Goal: Check status

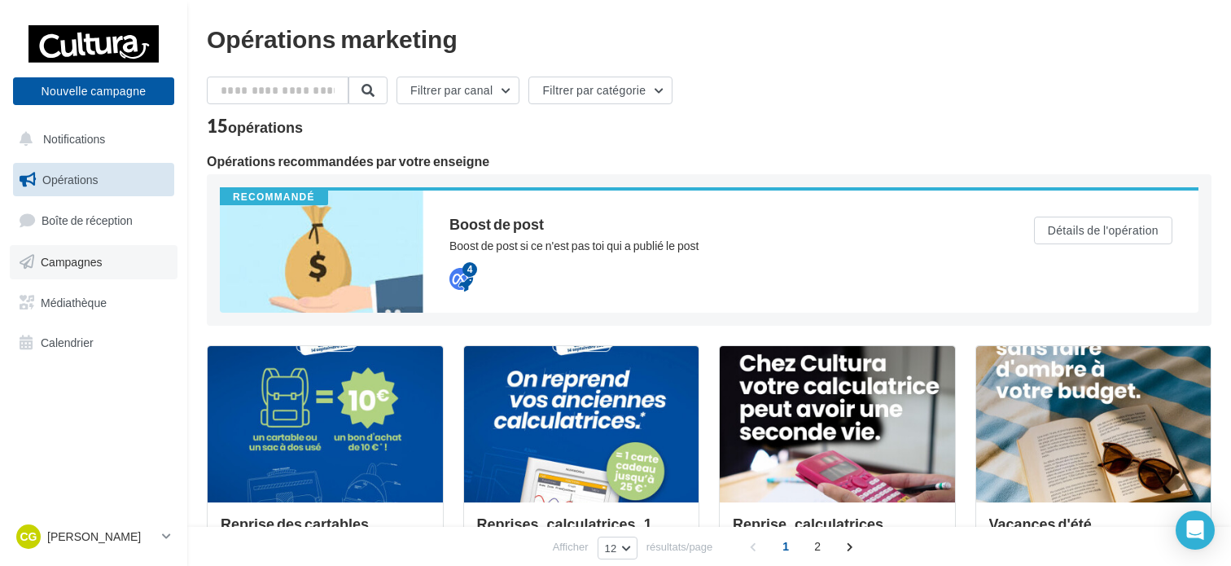
click at [87, 260] on span "Campagnes" at bounding box center [72, 262] width 62 height 14
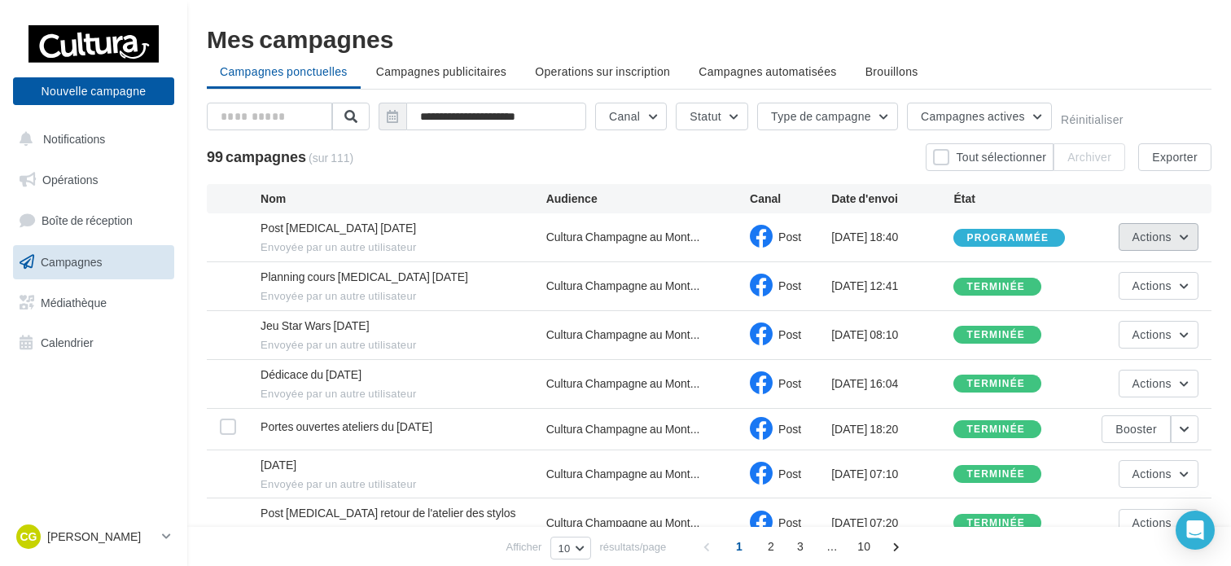
click at [1188, 240] on button "Actions" at bounding box center [1158, 237] width 80 height 28
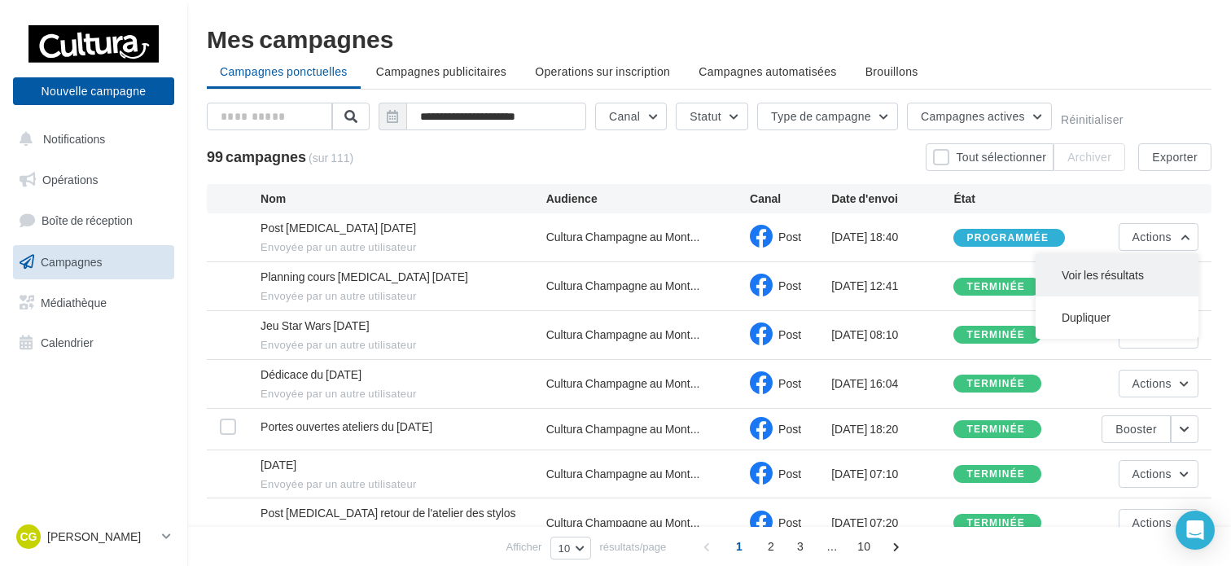
click at [1091, 269] on button "Voir les résultats" at bounding box center [1116, 275] width 163 height 42
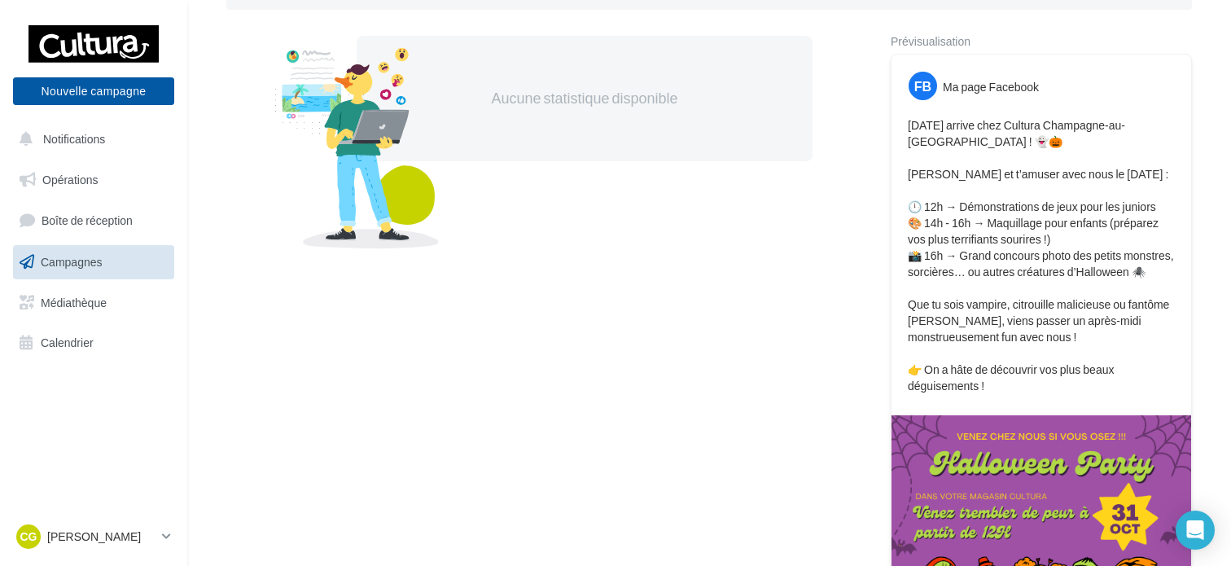
scroll to position [166, 0]
